Goal: Ask a question

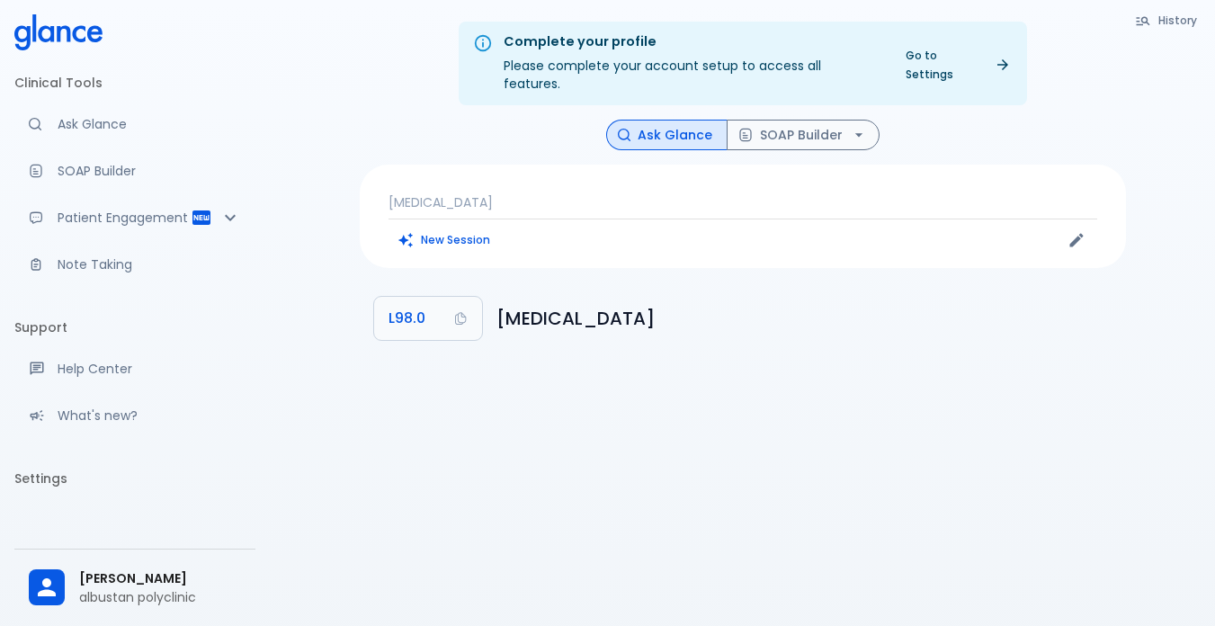
click at [535, 193] on p "[MEDICAL_DATA]" at bounding box center [743, 202] width 709 height 18
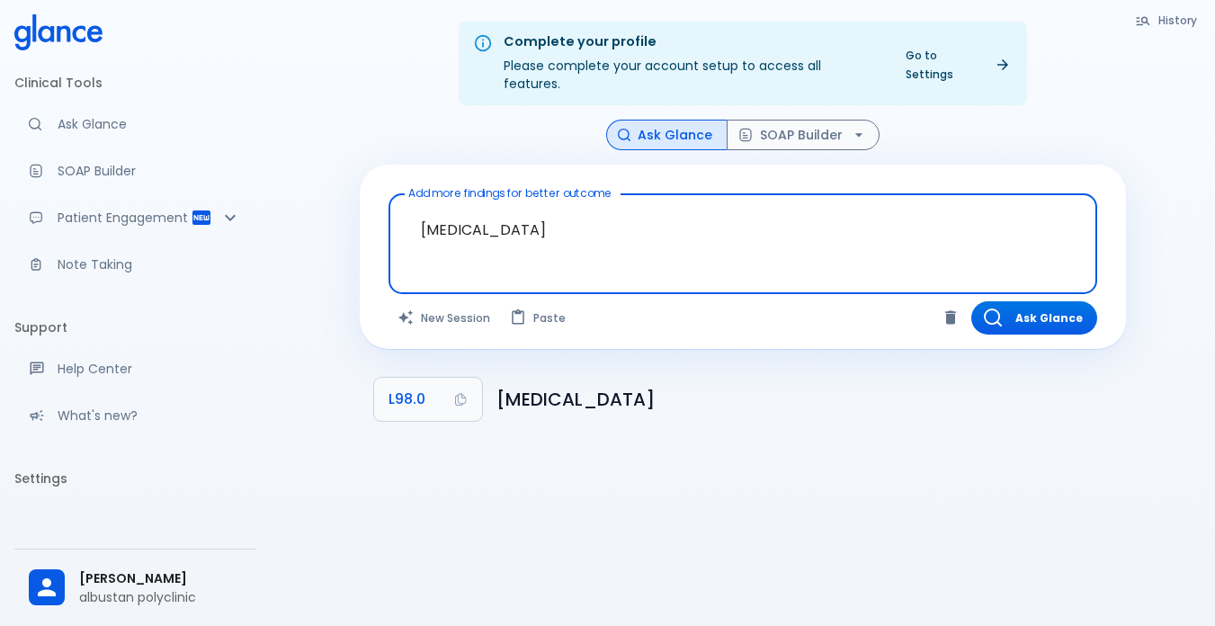
drag, startPoint x: 581, startPoint y: 212, endPoint x: 417, endPoint y: 211, distance: 163.7
click at [417, 211] on textarea "[MEDICAL_DATA]" at bounding box center [743, 229] width 684 height 57
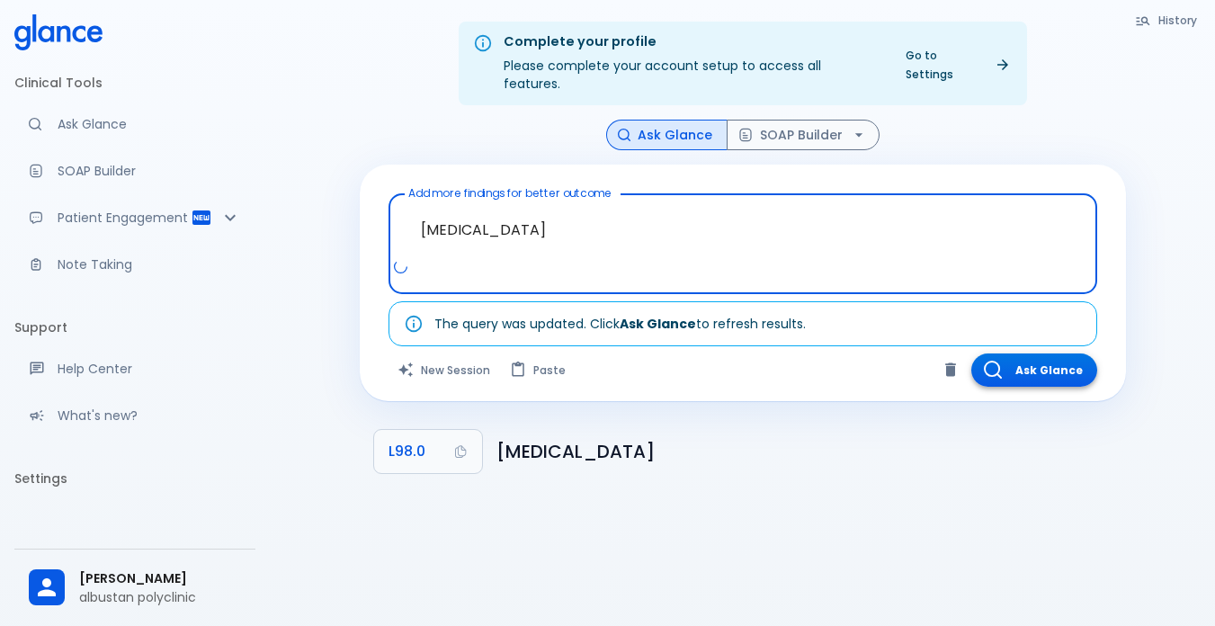
type textarea "[MEDICAL_DATA]"
click at [1022, 355] on button "Ask Glance" at bounding box center [1034, 369] width 126 height 33
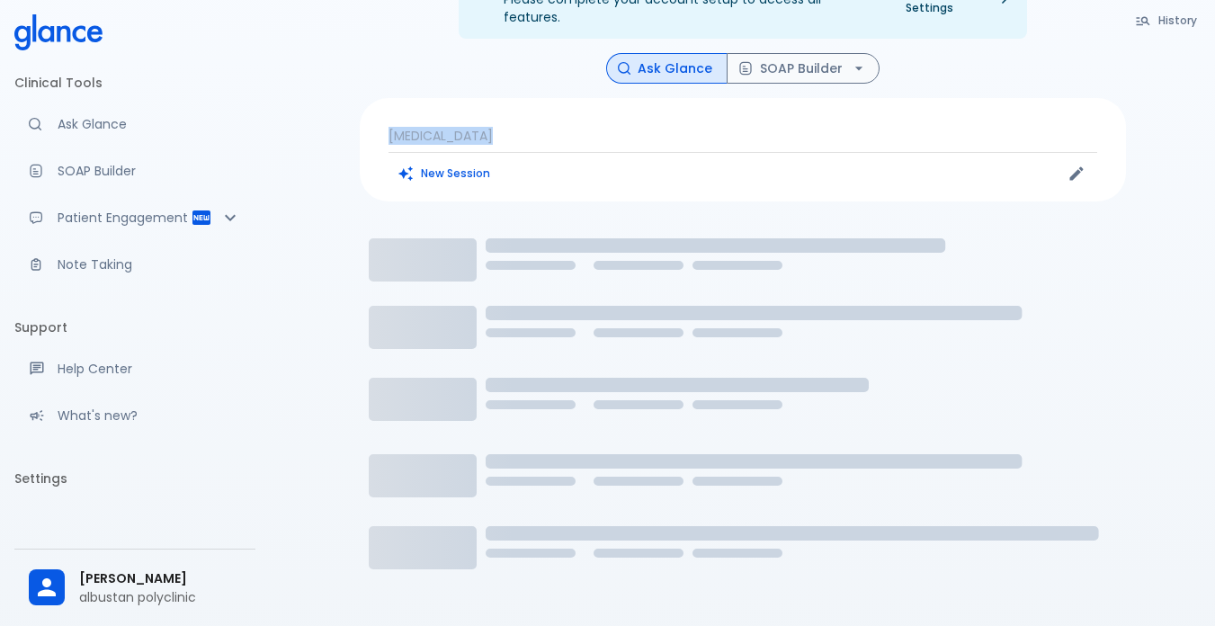
scroll to position [39, 0]
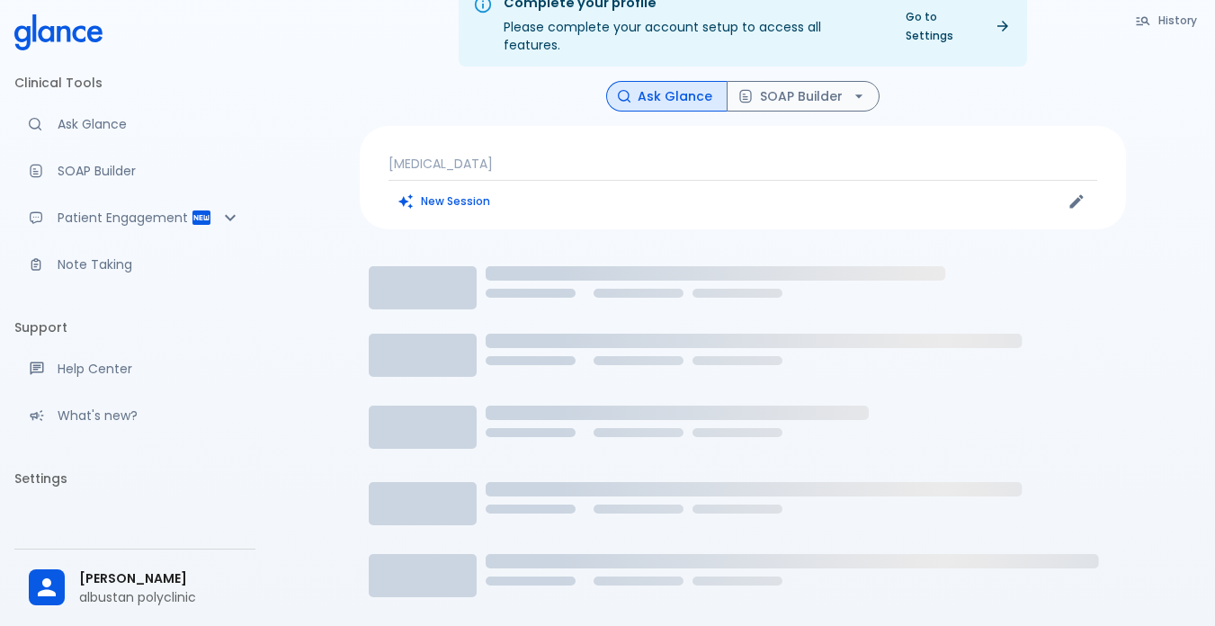
click at [528, 155] on p "[MEDICAL_DATA]" at bounding box center [743, 164] width 709 height 18
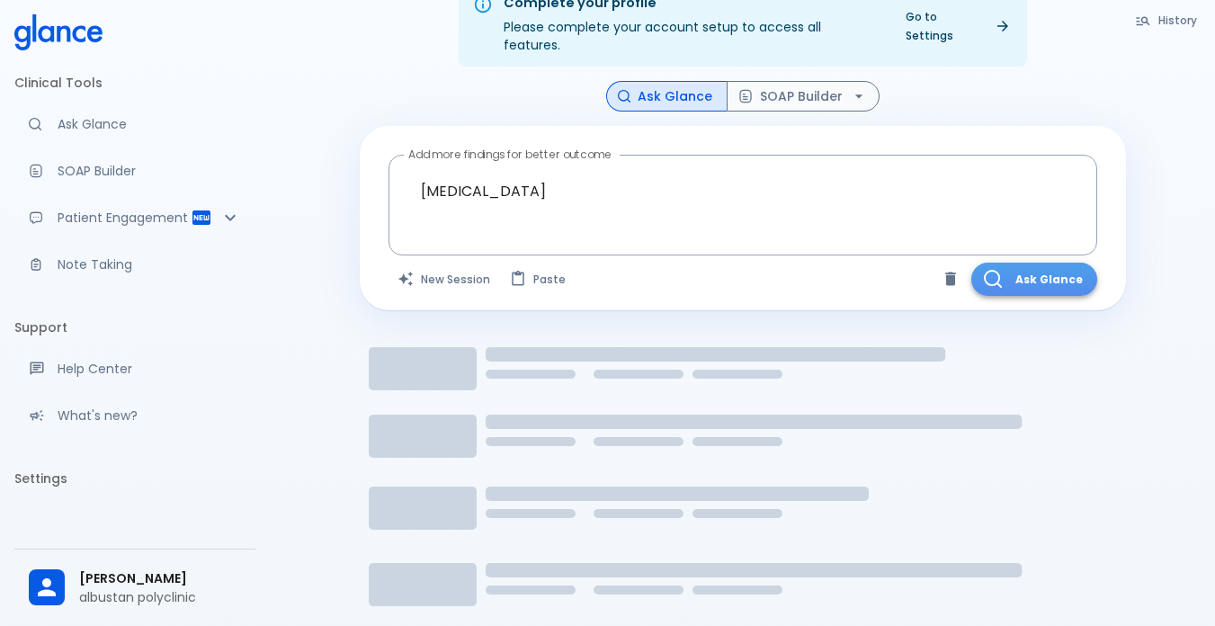
click at [1020, 263] on button "Ask Glance" at bounding box center [1034, 279] width 126 height 33
